Goal: Task Accomplishment & Management: Use online tool/utility

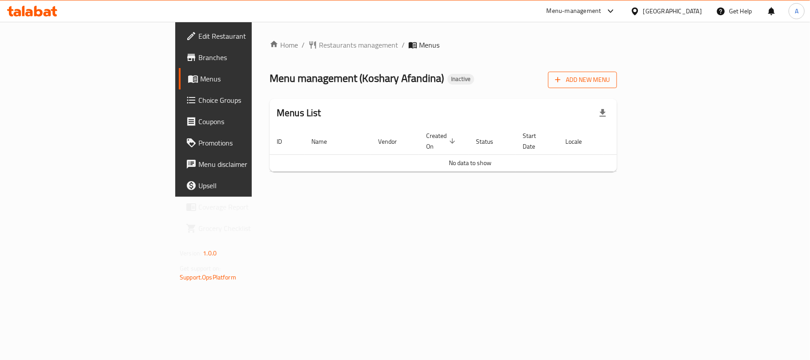
click at [610, 82] on span "Add New Menu" at bounding box center [582, 79] width 55 height 11
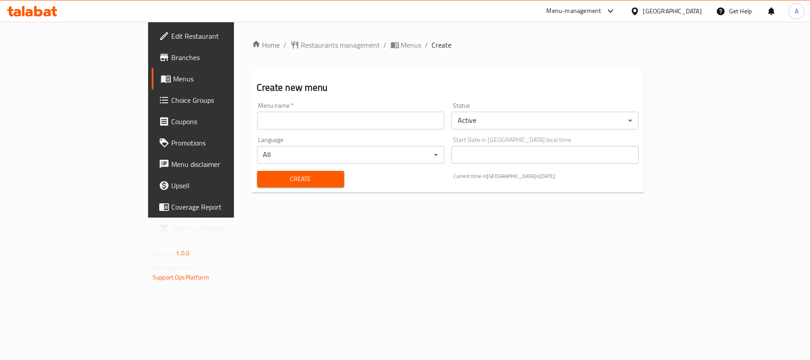
click at [324, 117] on input "text" at bounding box center [350, 121] width 187 height 18
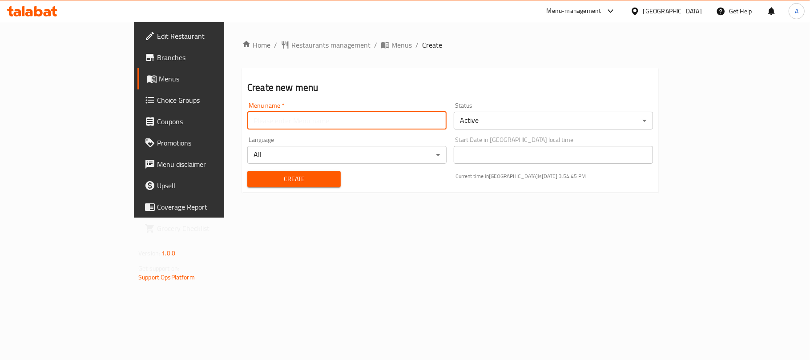
type input "Neww"
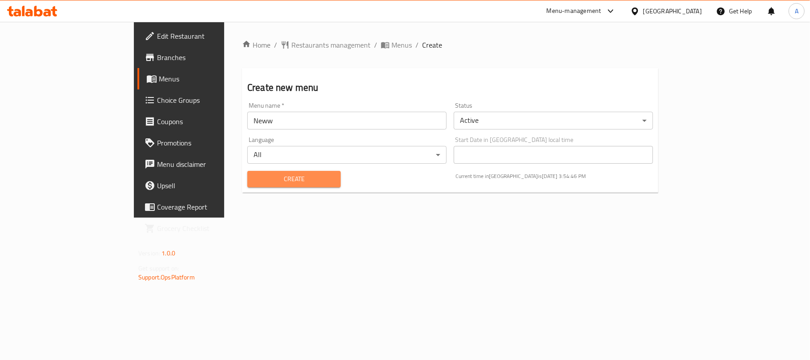
click at [247, 173] on button "Create" at bounding box center [293, 179] width 93 height 16
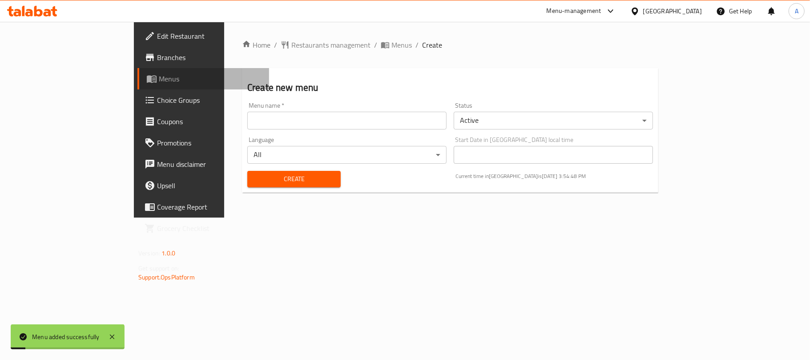
click at [159, 84] on span "Menus" at bounding box center [210, 78] width 103 height 11
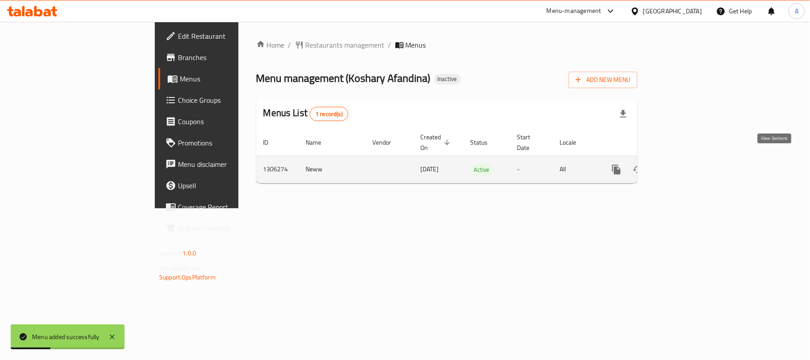
click at [686, 164] on icon "enhanced table" at bounding box center [681, 169] width 11 height 11
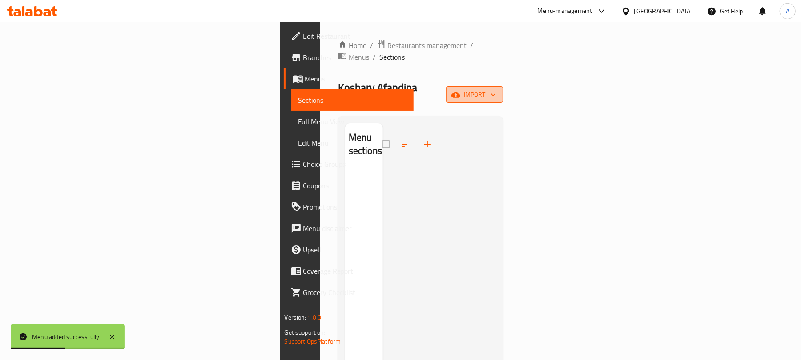
click at [503, 86] on button "import" at bounding box center [474, 94] width 57 height 16
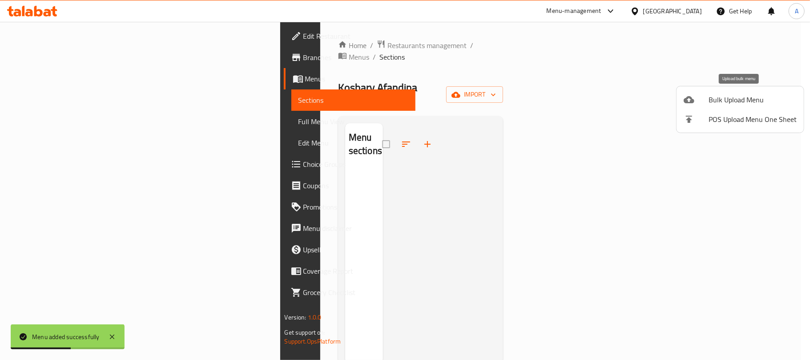
click at [703, 99] on div at bounding box center [696, 99] width 25 height 11
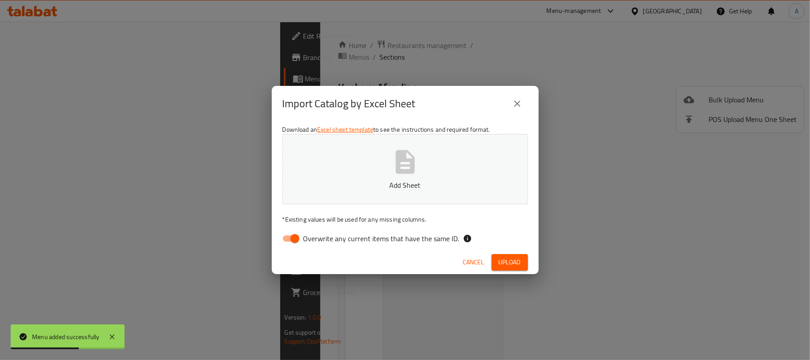
click at [330, 242] on span "Overwrite any current items that have the same ID." at bounding box center [381, 238] width 156 height 11
click at [320, 242] on input "Overwrite any current items that have the same ID." at bounding box center [295, 238] width 51 height 17
checkbox input "false"
click at [350, 195] on button "Add Sheet" at bounding box center [406, 169] width 246 height 70
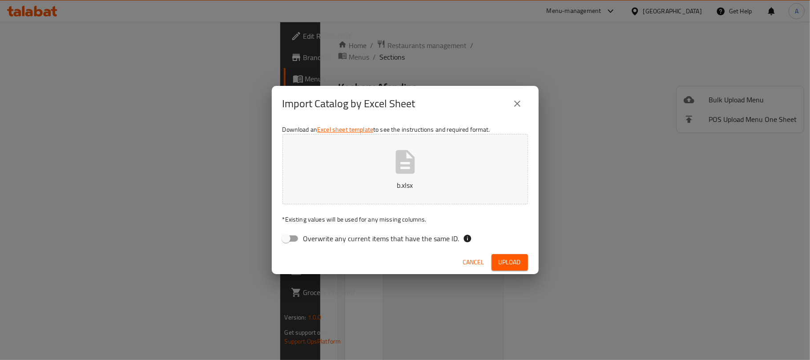
click at [513, 257] on span "Upload" at bounding box center [510, 262] width 22 height 11
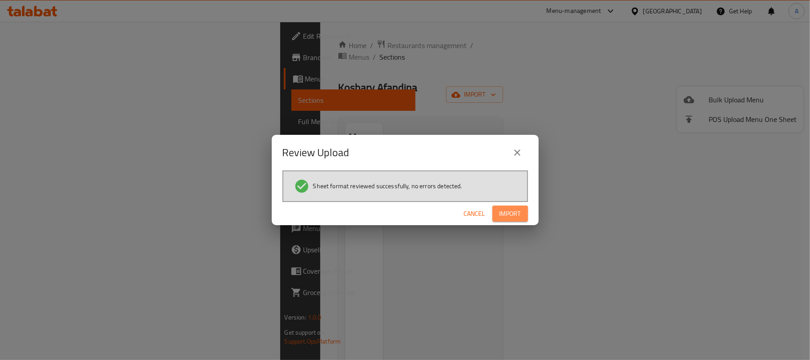
click at [510, 206] on button "Import" at bounding box center [511, 214] width 36 height 16
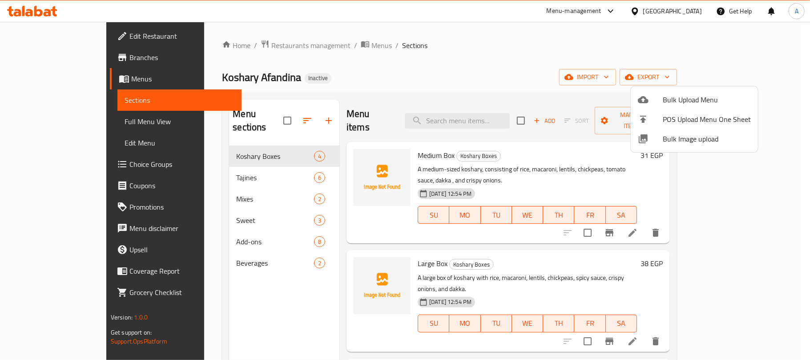
click at [117, 117] on div at bounding box center [405, 180] width 810 height 360
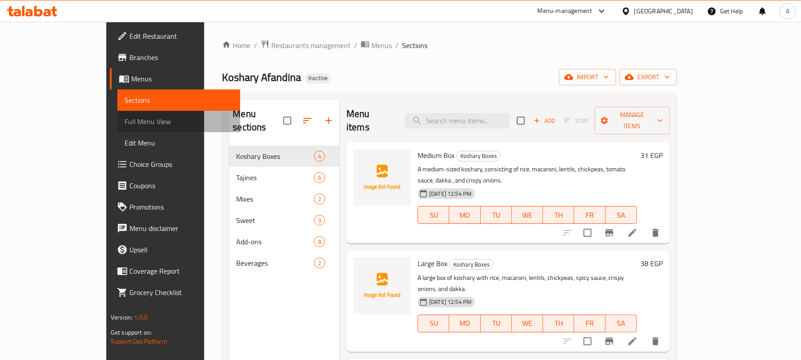
click at [125, 117] on span "Full Menu View" at bounding box center [179, 121] width 109 height 11
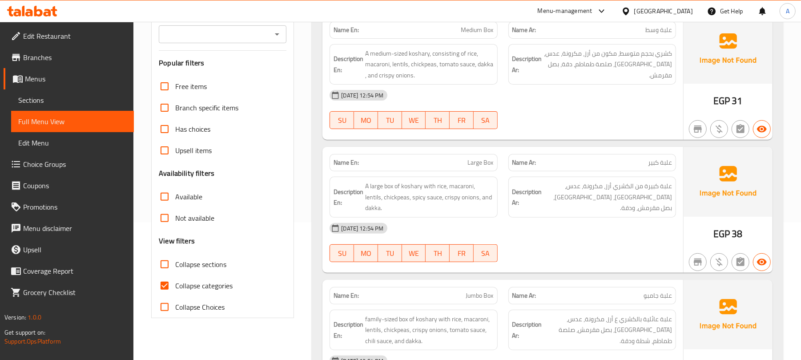
scroll to position [178, 0]
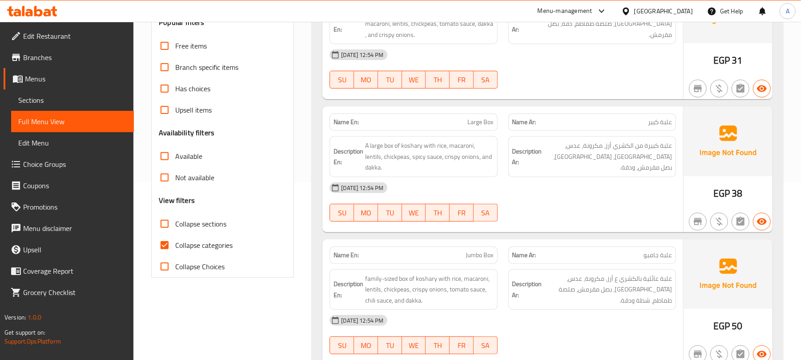
click at [191, 239] on label "Collapse categories" at bounding box center [193, 245] width 79 height 21
click at [175, 239] on input "Collapse categories" at bounding box center [164, 245] width 21 height 21
checkbox input "false"
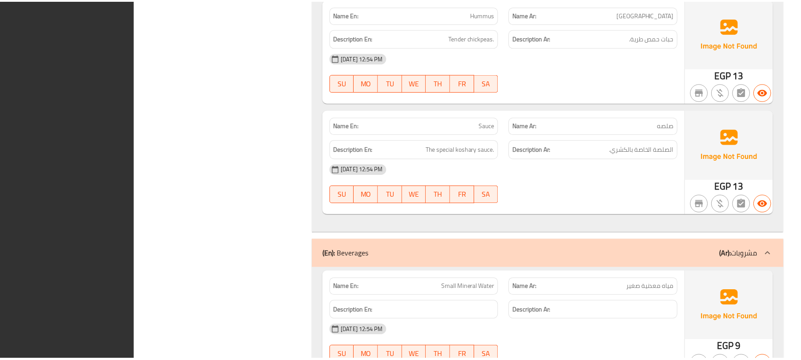
scroll to position [3133, 0]
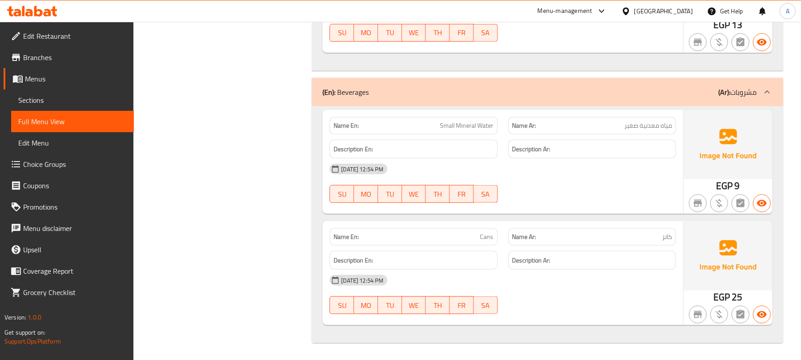
click at [75, 57] on span "Branches" at bounding box center [75, 57] width 104 height 11
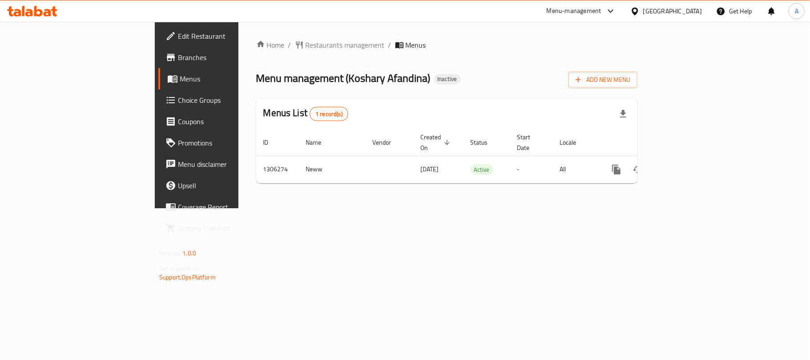
click at [408, 98] on div "Home / Restaurants management / Menus Menu management ( Koshary Afandina ) Inac…" at bounding box center [446, 115] width 381 height 151
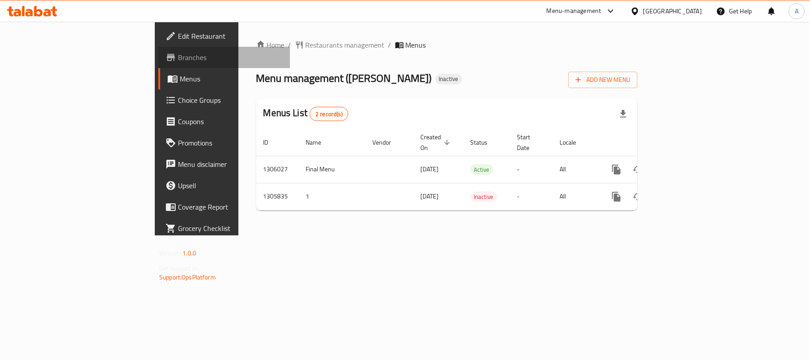
click at [178, 60] on span "Branches" at bounding box center [230, 57] width 105 height 11
